Goal: Transaction & Acquisition: Obtain resource

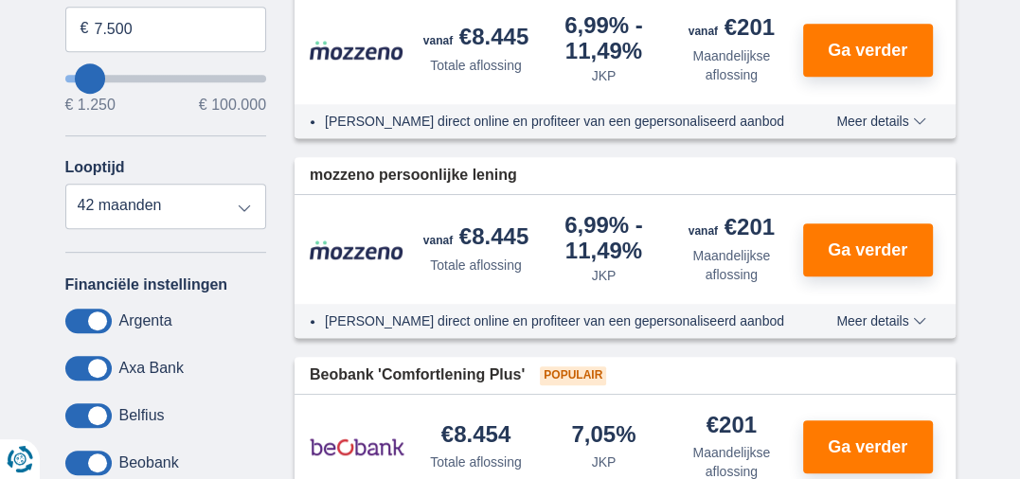
scroll to position [619, 0]
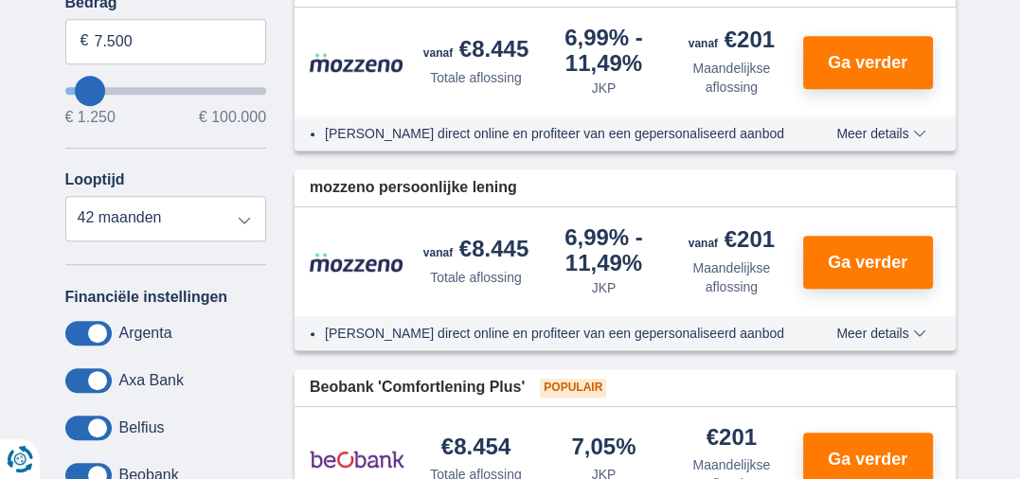
type input "4250"
type input "4.250"
select select "36"
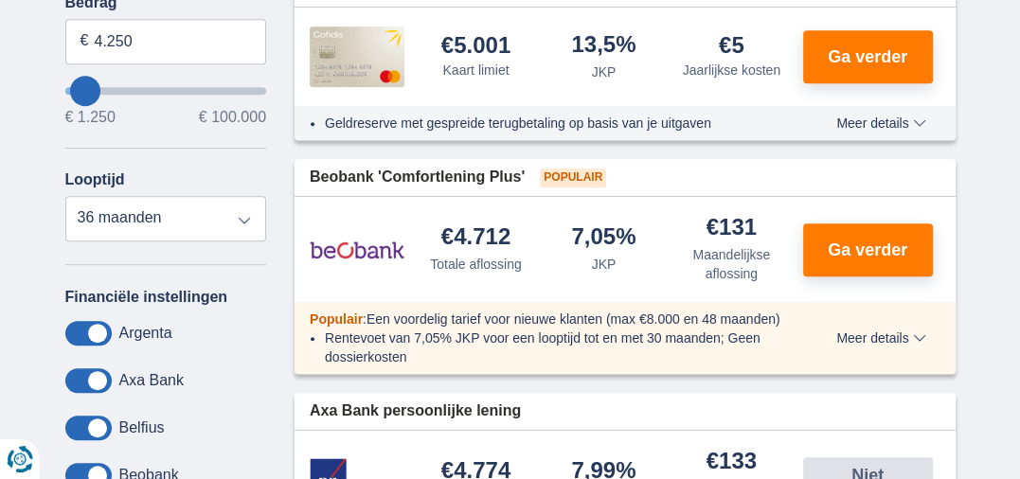
type input "2.250"
type input "2250"
select select "24"
type input "1.250"
type input "1250"
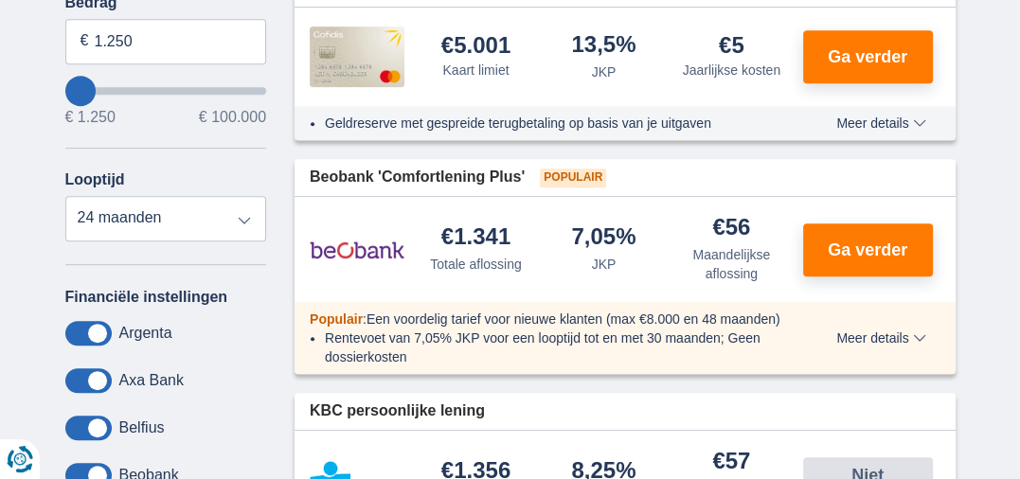
type input "5.250"
type input "7250"
select select "42"
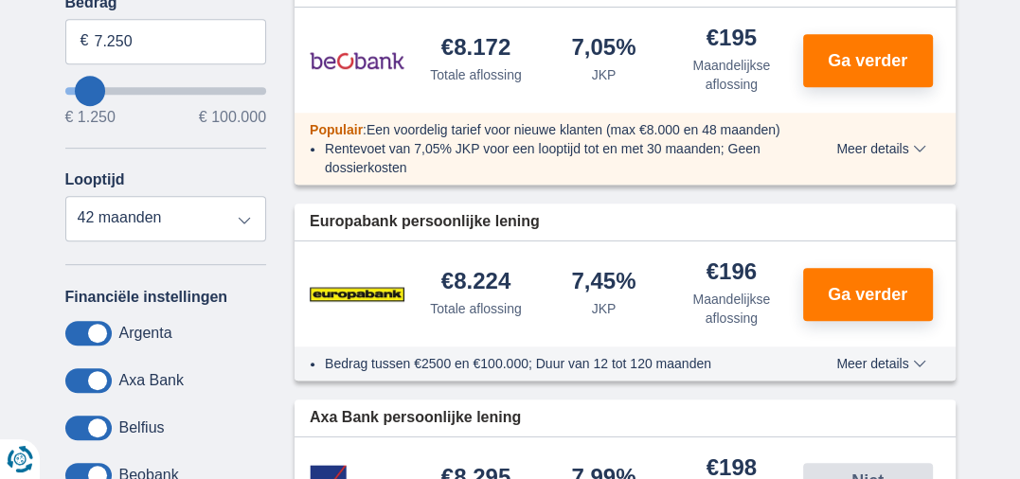
type input "2.250"
type input "2250"
select select "24"
type input "1250"
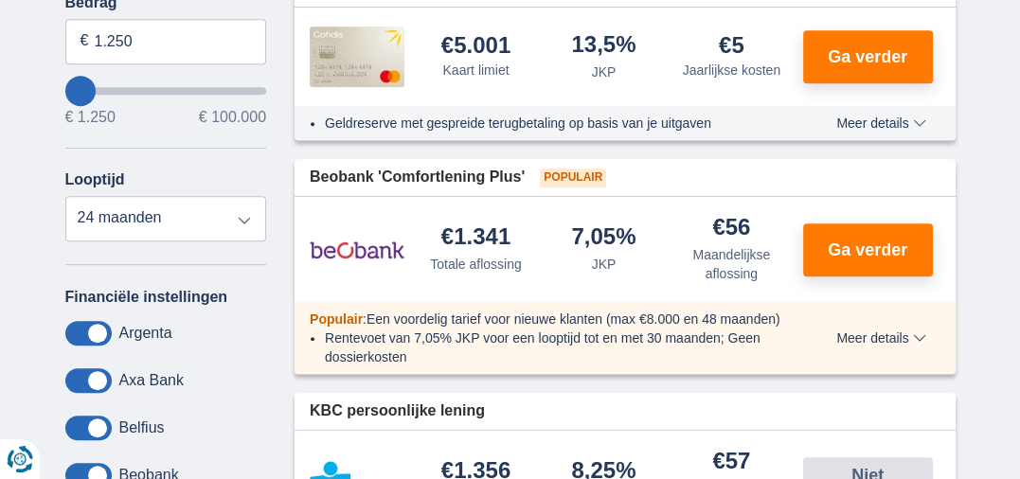
type input "5.250"
type input "5250"
type input "6.250"
type input "6250"
select select "42"
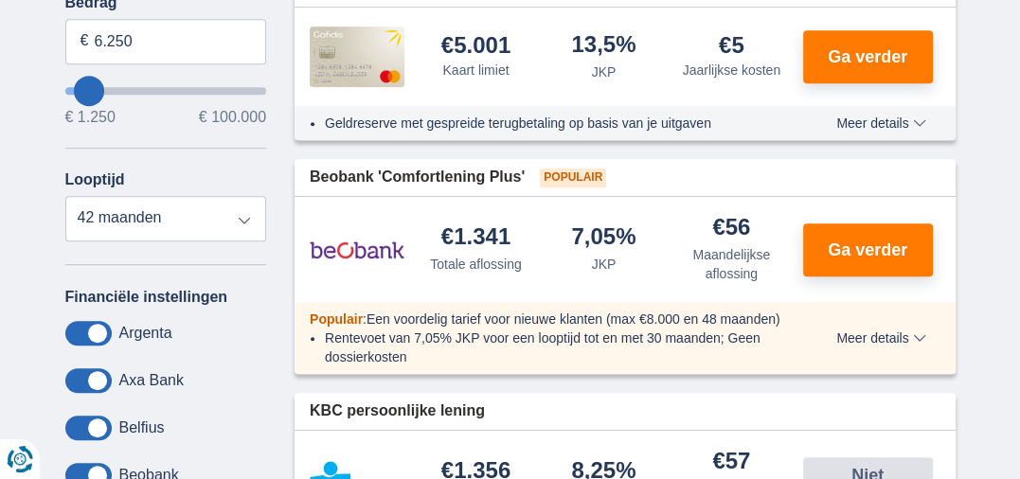
type input "6250"
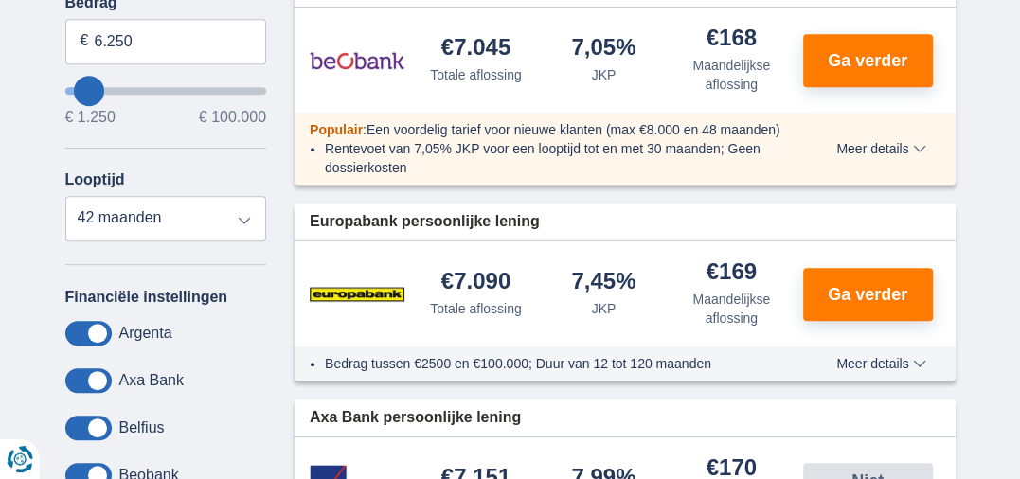
type input "4.250"
type input "4250"
select select "36"
type input "4250"
click at [84, 87] on input "wantToBorrow" at bounding box center [166, 91] width 202 height 8
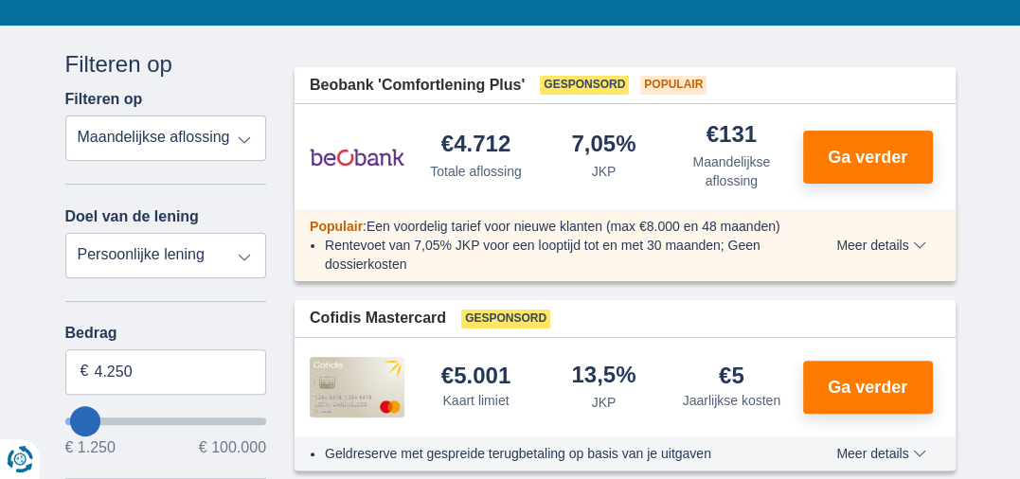
scroll to position [313, 0]
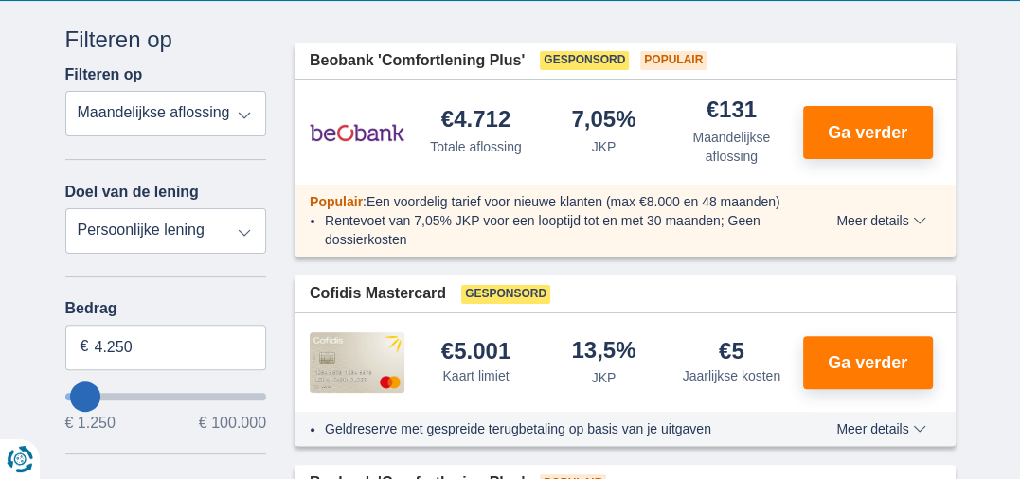
click at [217, 106] on select "Totale aflossing JKP Maandelijkse aflossing" at bounding box center [166, 113] width 202 height 45
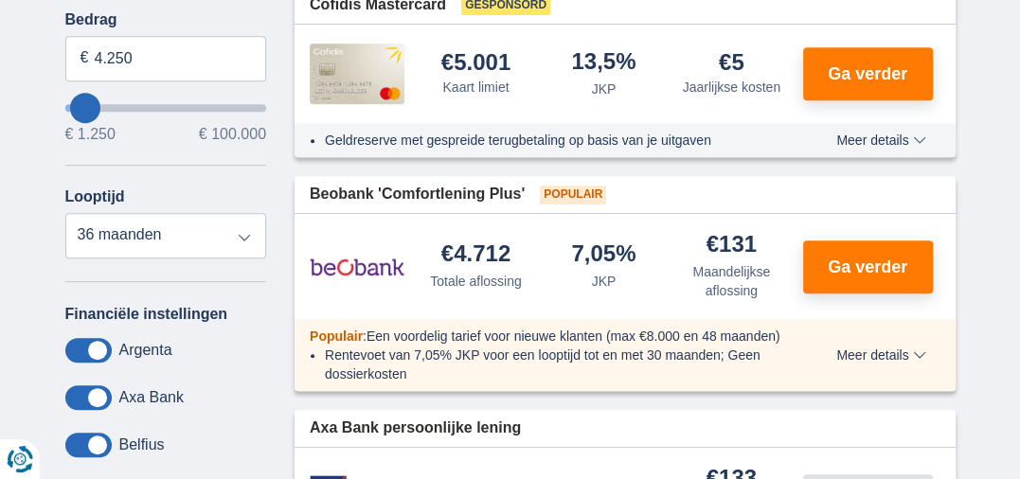
scroll to position [628, 0]
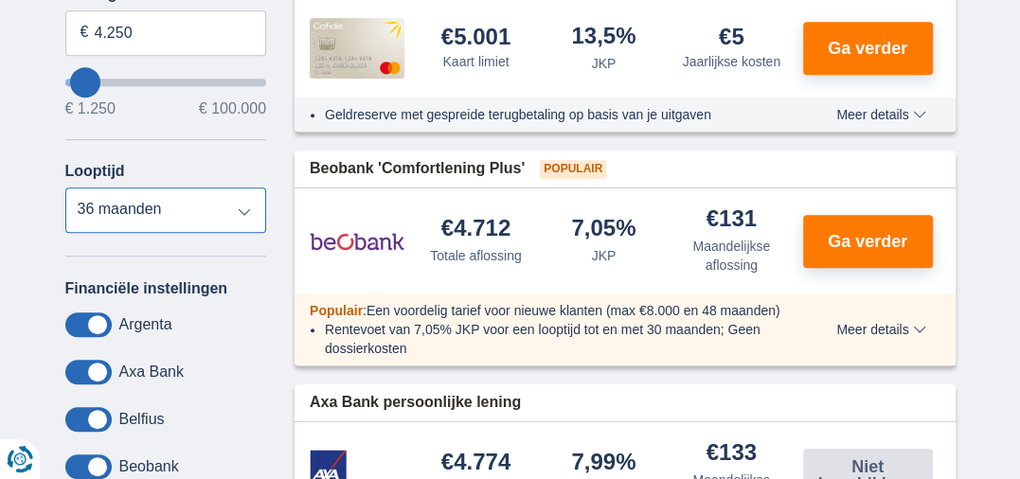
click at [227, 218] on select "12 maanden 18 maanden 24 maanden 30 maanden 36 maanden" at bounding box center [166, 209] width 202 height 45
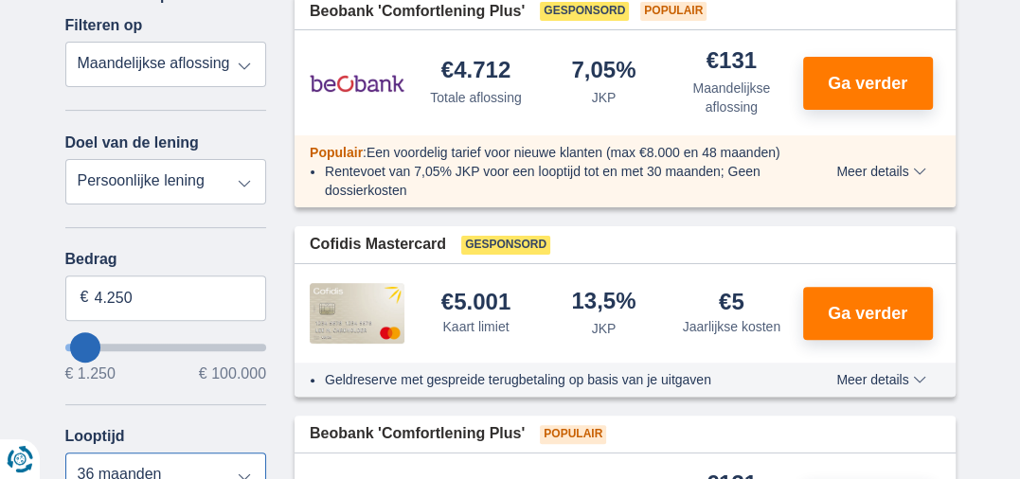
scroll to position [399, 0]
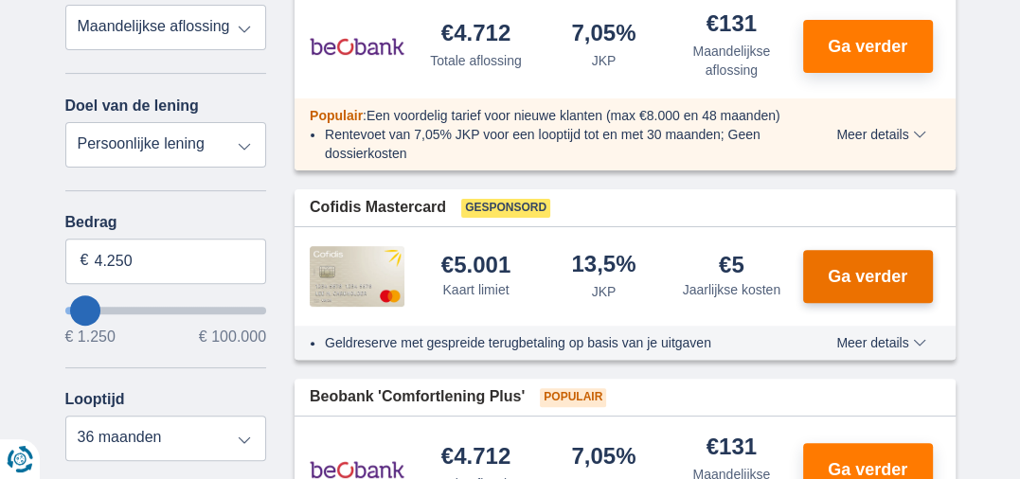
click at [830, 271] on span "Ga verder" at bounding box center [867, 276] width 80 height 17
